Goal: Task Accomplishment & Management: Complete application form

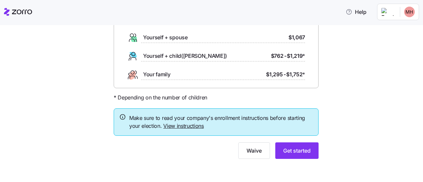
scroll to position [73, 0]
click at [297, 150] on span "Get started" at bounding box center [296, 151] width 27 height 8
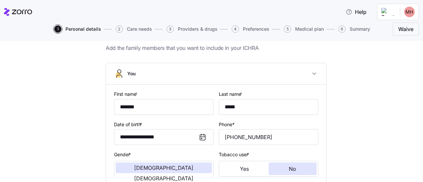
scroll to position [33, 0]
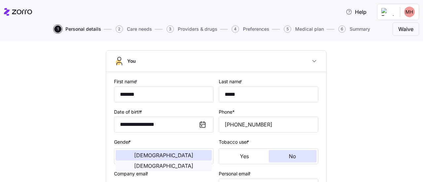
click at [192, 163] on span "Female" at bounding box center [163, 165] width 59 height 5
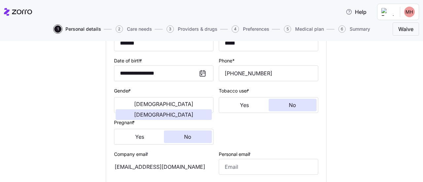
scroll to position [99, 0]
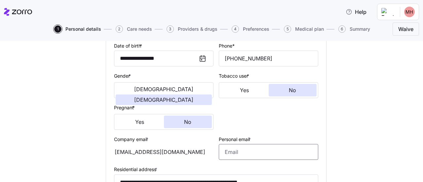
click at [233, 154] on input "Personal email *" at bounding box center [268, 152] width 99 height 16
type input "M"
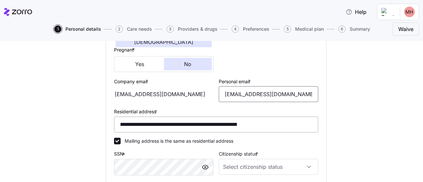
scroll to position [165, 0]
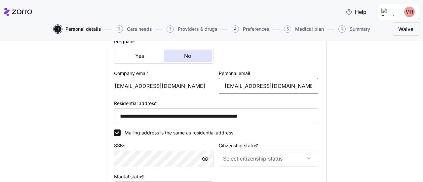
type input "mmhuser@myyahoo.com"
click at [306, 161] on input "Citizenship status *" at bounding box center [268, 159] width 99 height 16
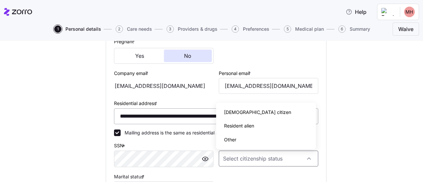
click at [251, 112] on div "US citizen" at bounding box center [266, 112] width 94 height 14
type input "US citizen"
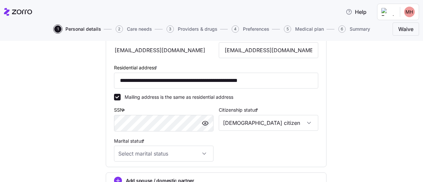
scroll to position [231, 0]
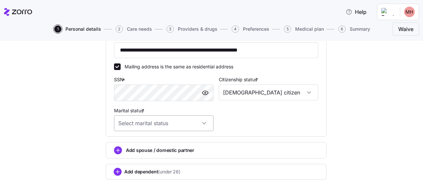
click at [200, 124] on input "Marital status *" at bounding box center [163, 123] width 99 height 16
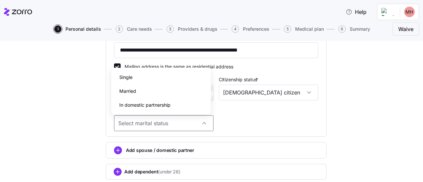
click at [145, 88] on div "Married" at bounding box center [161, 91] width 94 height 14
type input "Married"
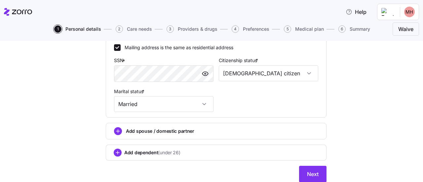
scroll to position [264, 0]
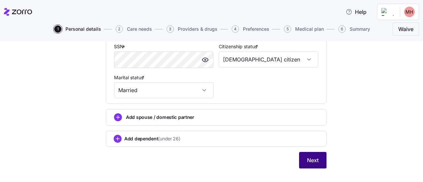
click at [311, 161] on span "Next" at bounding box center [313, 160] width 12 height 8
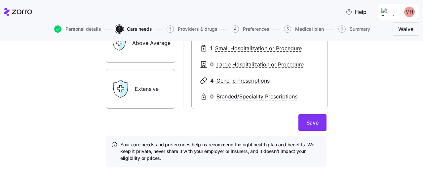
scroll to position [164, 0]
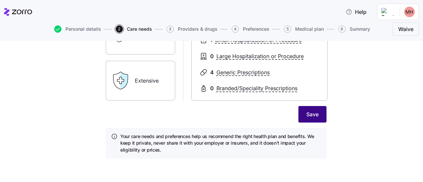
click at [313, 113] on span "Save" at bounding box center [312, 114] width 12 height 8
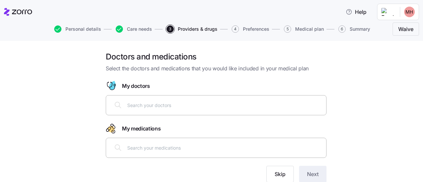
click at [155, 104] on input "text" at bounding box center [224, 104] width 195 height 7
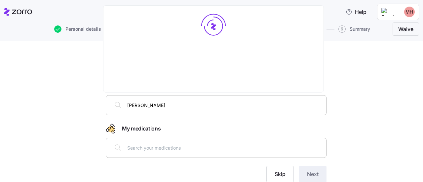
type input "Dr. Allison Syme"
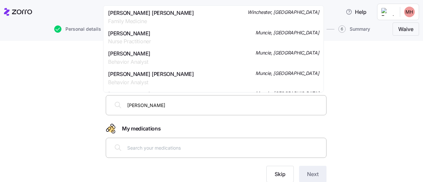
click at [133, 13] on span "Alison Anne Syme" at bounding box center [151, 13] width 86 height 8
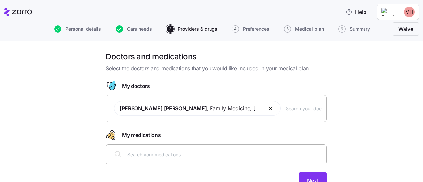
scroll to position [30, 0]
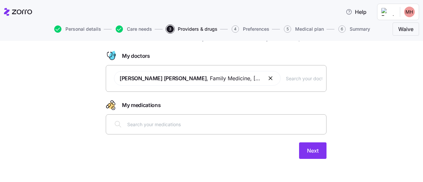
click at [115, 124] on icon at bounding box center [118, 124] width 8 height 8
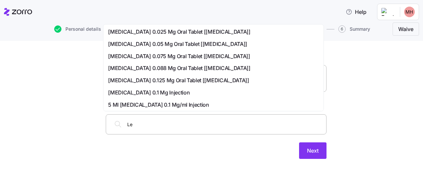
type input "L"
click at [145, 79] on span "Levothyroxine Sodium 0.125 Mg Oral Tablet [levoxyl]" at bounding box center [178, 80] width 141 height 8
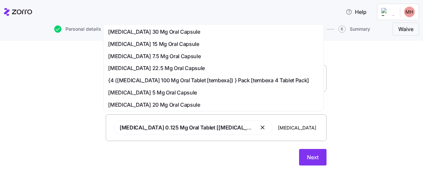
type input "temaze"
click at [154, 44] on span "Temazepam 15 Mg Oral Capsule" at bounding box center [153, 44] width 91 height 8
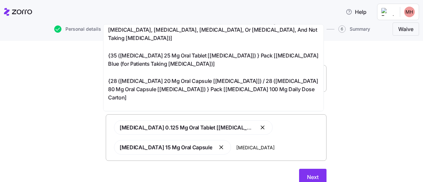
scroll to position [0, 0]
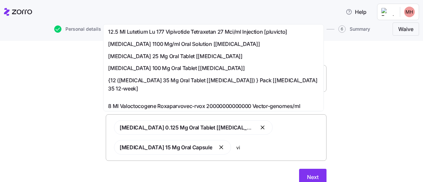
type input "v"
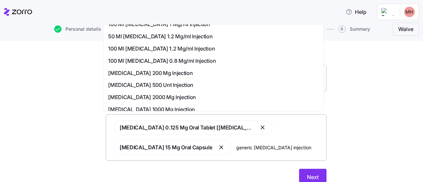
scroll to position [198, 0]
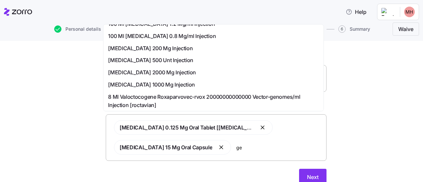
type input "g"
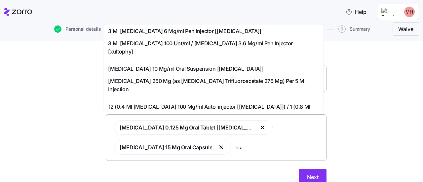
scroll to position [0, 0]
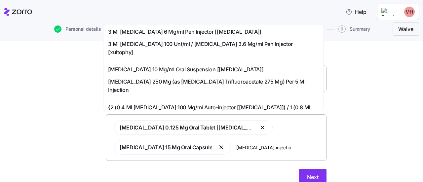
type input "liraglutide injection"
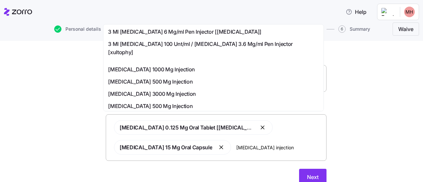
click at [151, 31] on span "3 Ml Liraglutide 6 Mg/ml Pen Injector [saxenda]" at bounding box center [184, 32] width 153 height 8
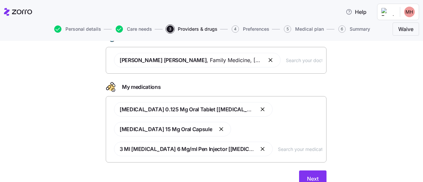
scroll to position [63, 0]
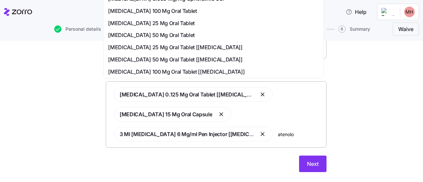
type input "atenolol"
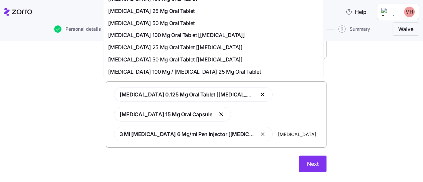
click at [136, 9] on span "Atenolol 25 Mg Oral Tablet" at bounding box center [151, 11] width 87 height 8
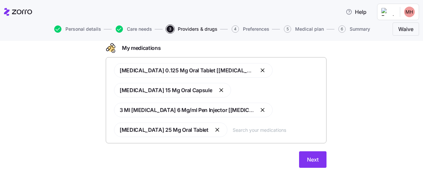
scroll to position [96, 0]
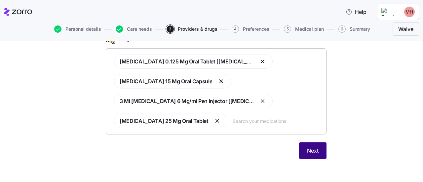
click at [309, 150] on span "Next" at bounding box center [313, 151] width 12 height 8
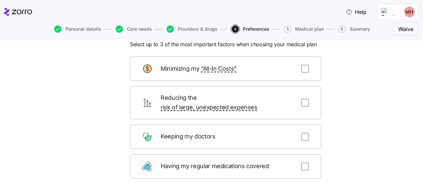
scroll to position [33, 0]
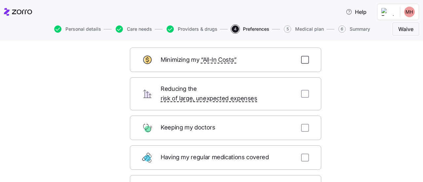
click at [303, 61] on input "checkbox" at bounding box center [305, 60] width 8 height 8
checkbox input "true"
click at [304, 124] on input "checkbox" at bounding box center [305, 128] width 8 height 8
checkbox input "true"
click at [303, 154] on input "checkbox" at bounding box center [305, 158] width 8 height 8
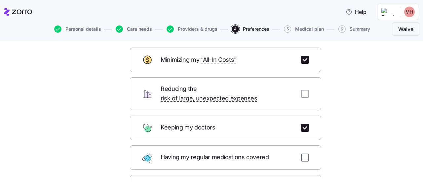
checkbox input "true"
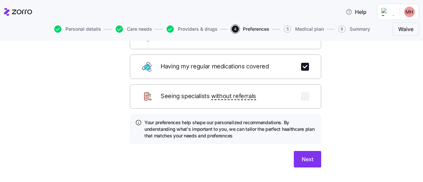
scroll to position [131, 0]
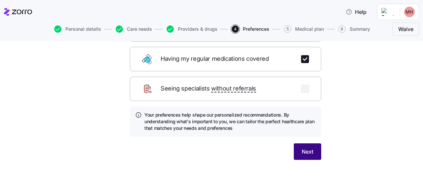
click at [302, 148] on span "Next" at bounding box center [308, 152] width 12 height 8
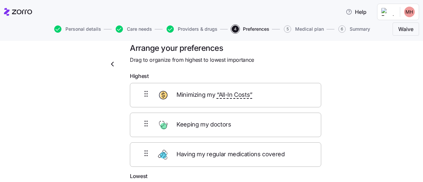
scroll to position [0, 0]
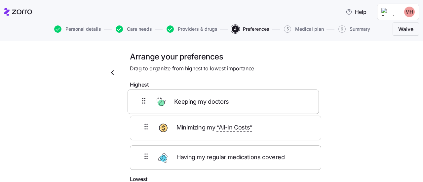
drag, startPoint x: 134, startPoint y: 138, endPoint x: 131, endPoint y: 106, distance: 31.5
click at [131, 106] on div "Minimizing my “All-In Costs” Keeping my doctors Having my regular medications c…" at bounding box center [225, 134] width 191 height 84
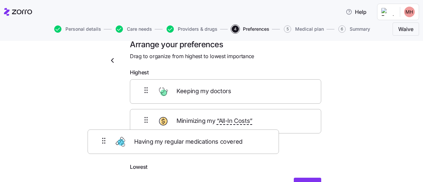
scroll to position [12, 0]
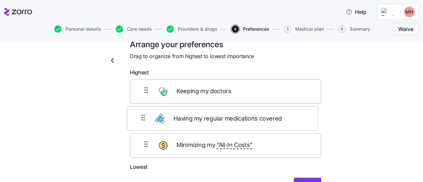
drag, startPoint x: 144, startPoint y: 164, endPoint x: 140, endPoint y: 119, distance: 44.7
click at [141, 119] on div "Keeping my doctors Minimizing my “All-In Costs” Having my regular medications c…" at bounding box center [225, 121] width 191 height 84
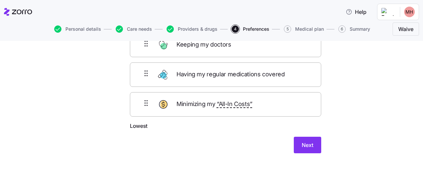
scroll to position [61, 0]
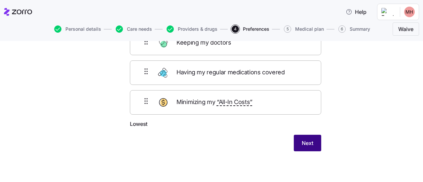
click at [306, 140] on span "Next" at bounding box center [308, 143] width 12 height 8
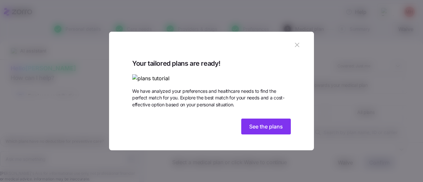
scroll to position [34, 0]
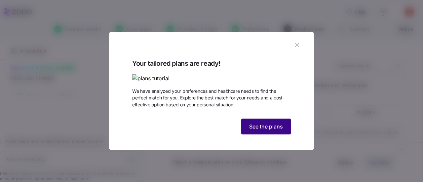
click at [263, 131] on span "See the plans" at bounding box center [266, 127] width 34 height 8
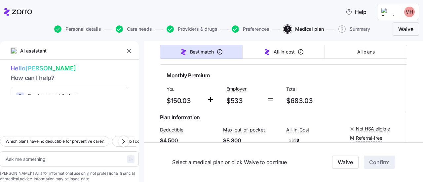
scroll to position [3337, 0]
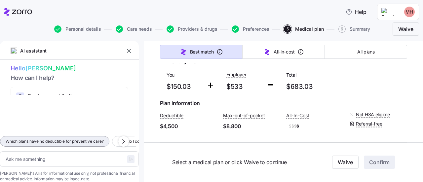
click at [73, 138] on span "Which plans have no deductible for preventive care?" at bounding box center [55, 141] width 98 height 7
type textarea "x"
type textarea "Which plans have no deductible for preventive care?"
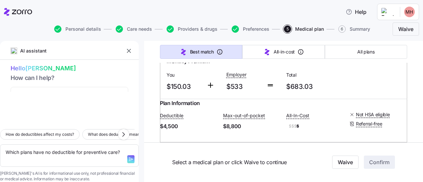
click at [128, 157] on icon "button" at bounding box center [130, 159] width 5 height 5
type textarea "x"
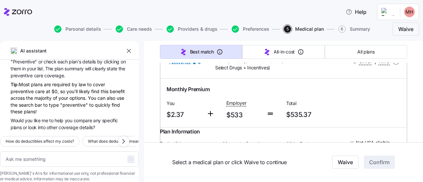
scroll to position [6310, 0]
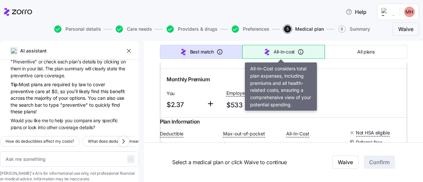
click at [277, 50] on span "All-in-cost" at bounding box center [284, 52] width 21 height 7
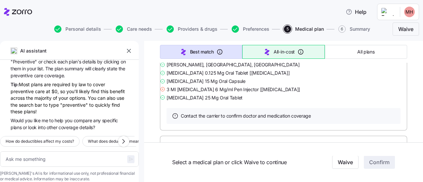
type textarea "x"
type input "Sorted by: All-in-cost"
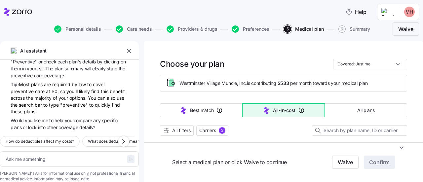
scroll to position [0, 0]
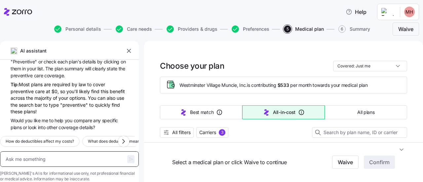
click at [51, 151] on textarea at bounding box center [69, 159] width 139 height 16
type textarea "x"
type textarea "w"
type textarea "x"
type textarea "wh"
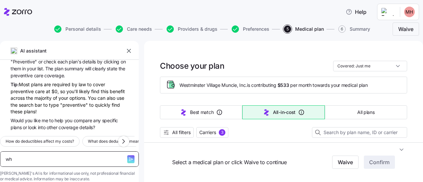
type textarea "x"
type textarea "wha"
type textarea "x"
type textarea "what"
type textarea "x"
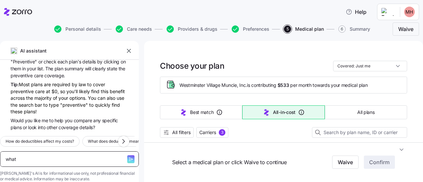
type textarea "what"
type textarea "x"
type textarea "what p"
type textarea "x"
type textarea "what pla"
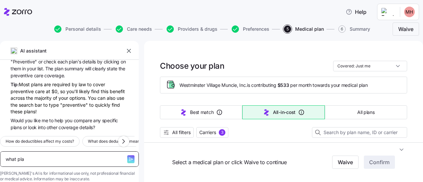
type textarea "x"
type textarea "what plan"
type textarea "x"
type textarea "what plan"
type textarea "x"
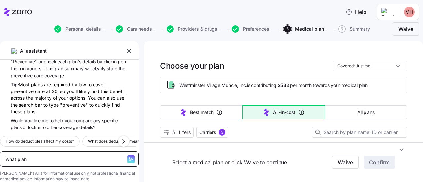
type textarea "what plan w"
type textarea "x"
type textarea "what plan wi"
type textarea "x"
type textarea "what plan wil"
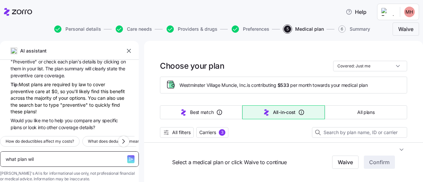
type textarea "x"
type textarea "what plan will"
type textarea "x"
type textarea "what plan will"
type textarea "x"
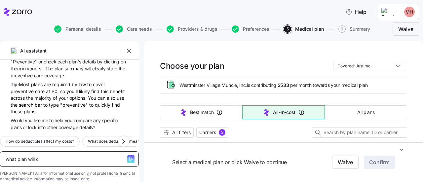
type textarea "what plan will co"
type textarea "x"
type textarea "what plan will cov"
type textarea "x"
type textarea "what plan will cov"
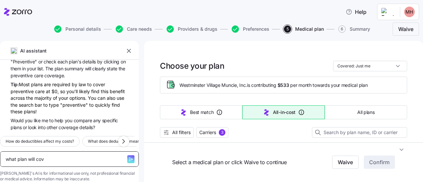
type textarea "x"
type textarea "what plan will cov"
type textarea "x"
type textarea "what plan will cove"
type textarea "x"
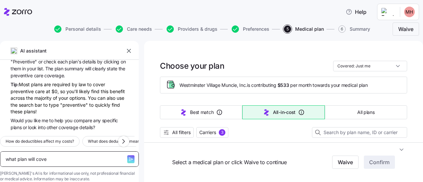
type textarea "what plan will cover"
type textarea "x"
type textarea "what plan will cover"
type textarea "x"
type textarea "what plan will cover m"
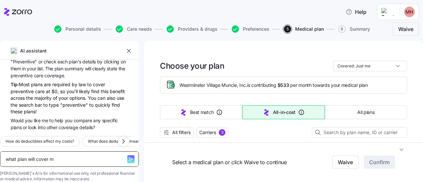
type textarea "x"
type textarea "what plan will cover my"
type textarea "x"
type textarea "what plan will cover my"
type textarea "x"
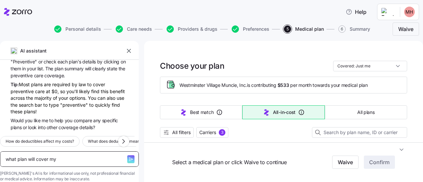
type textarea "what plan will cover my l"
type textarea "x"
type textarea "what plan will cover my li"
type textarea "x"
type textarea "what plan will cover my lir"
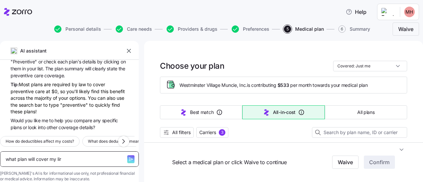
type textarea "x"
type textarea "what plan will cover my lira"
type textarea "x"
type textarea "what plan will cover my lirag"
type textarea "x"
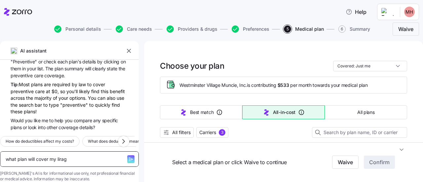
type textarea "what plan will cover my liragl"
type textarea "x"
type textarea "what plan will cover my liraglu"
type textarea "x"
type textarea "what plan will cover my liraglut"
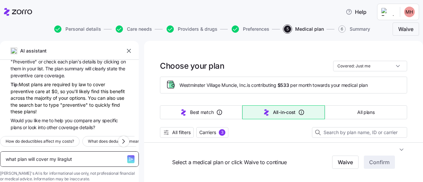
type textarea "x"
type textarea "what plan will cover my liragluti"
type textarea "x"
type textarea "what plan will cover my liraglutid"
type textarea "x"
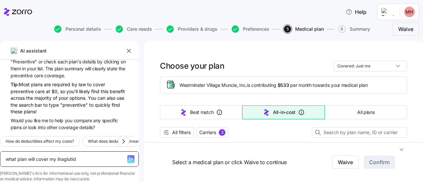
type textarea "what plan will cover my liraglutide"
type textarea "x"
type textarea "what plan will cover my liraglutide"
type textarea "x"
type textarea "what plan will cover my liraglutide i"
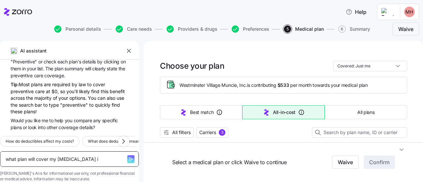
type textarea "x"
type textarea "what plan will cover my liraglutide in"
type textarea "x"
type textarea "what plan will cover my liraglutide inj"
type textarea "x"
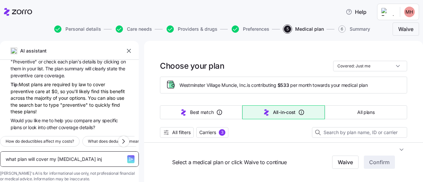
type textarea "what plan will cover my liraglutide inje"
type textarea "x"
type textarea "what plan will cover my liraglutide injec"
type textarea "x"
type textarea "what plan will cover my liraglutide inject"
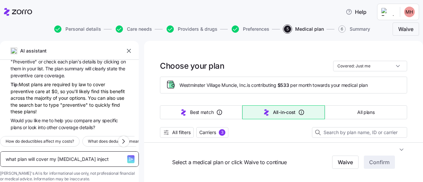
type textarea "x"
type textarea "what plan will cover my liraglutide injecti"
type textarea "x"
type textarea "what plan will cover my liraglutide injectio"
type textarea "x"
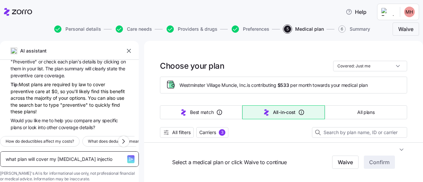
type textarea "what plan will cover my liraglutide injection"
type textarea "x"
type textarea "what plan will cover my liraglutide injections"
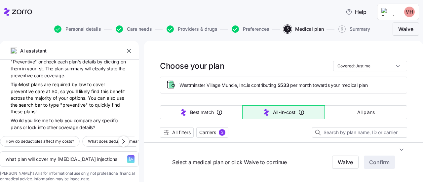
click at [128, 157] on icon "button" at bounding box center [130, 159] width 5 height 5
type textarea "x"
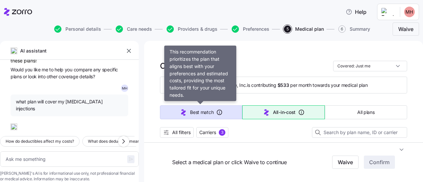
click at [196, 111] on span "Best match" at bounding box center [201, 112] width 23 height 7
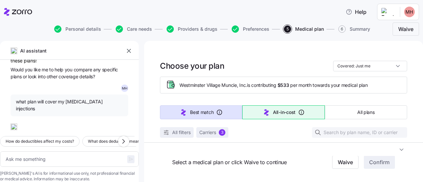
type textarea "x"
type input "Sorted by: Best match"
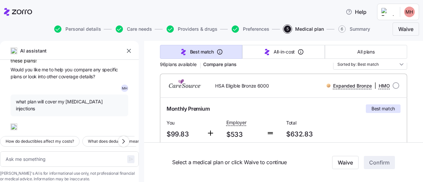
scroll to position [99, 0]
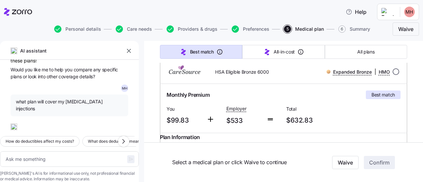
click at [392, 72] on input "radio" at bounding box center [395, 71] width 7 height 7
radio input "true"
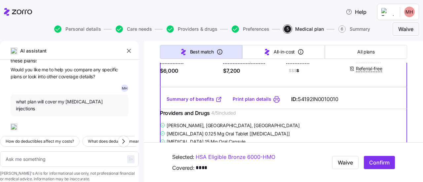
scroll to position [198, 0]
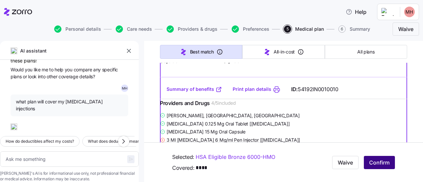
click at [374, 162] on span "Confirm" at bounding box center [379, 163] width 20 height 8
type textarea "x"
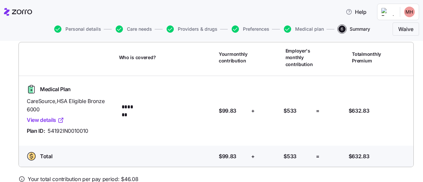
scroll to position [81, 0]
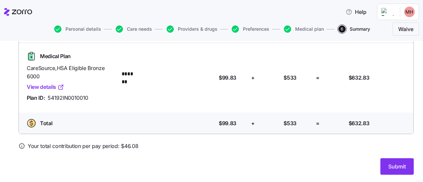
click at [46, 87] on link "View details" at bounding box center [45, 87] width 37 height 8
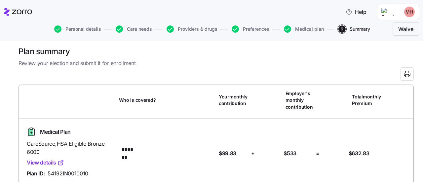
scroll to position [0, 0]
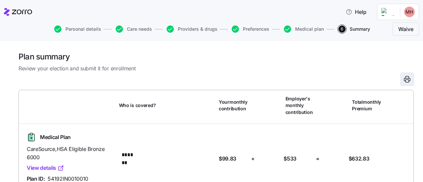
click at [403, 78] on icon "button" at bounding box center [407, 79] width 8 height 8
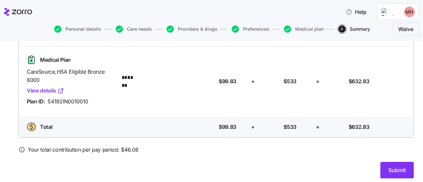
scroll to position [81, 0]
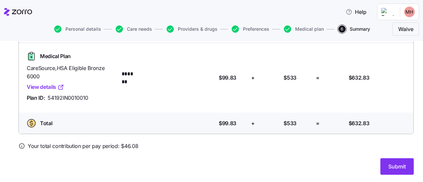
click at [395, 166] on span "Submit" at bounding box center [397, 167] width 18 height 8
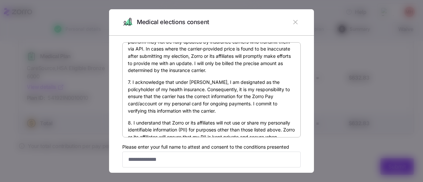
scroll to position [330, 0]
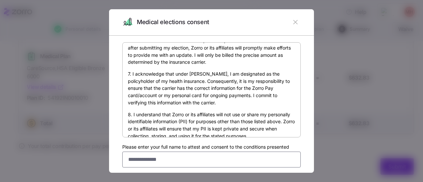
click at [163, 159] on input "Please enter your full name to attest and consent to the conditions presented" at bounding box center [211, 160] width 178 height 16
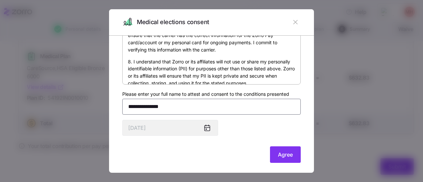
scroll to position [57, 0]
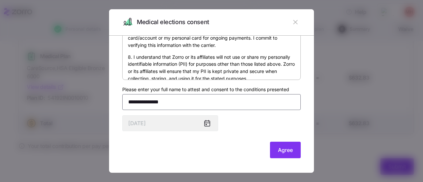
type input "**********"
click at [281, 150] on span "Agree" at bounding box center [285, 150] width 15 height 8
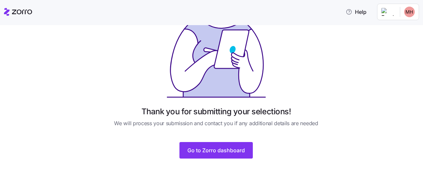
scroll to position [63, 0]
click at [215, 150] on span "Go to Zorro dashboard" at bounding box center [215, 150] width 57 height 8
